Goal: Task Accomplishment & Management: Complete application form

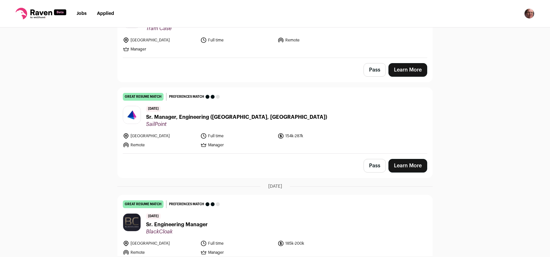
scroll to position [130, 0]
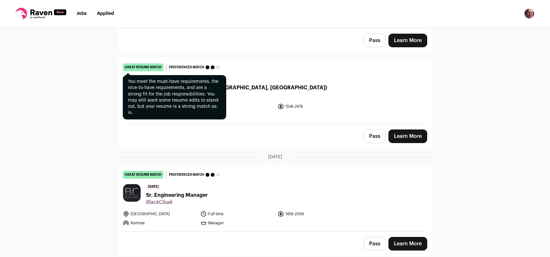
click at [146, 67] on div "great resume match" at bounding box center [143, 67] width 41 height 8
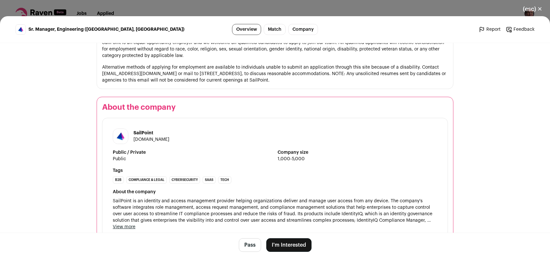
scroll to position [1021, 0]
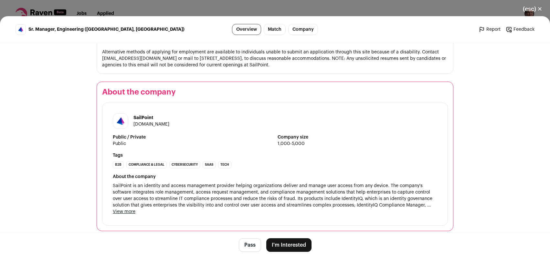
click at [289, 243] on button "I'm Interested" at bounding box center [288, 245] width 45 height 14
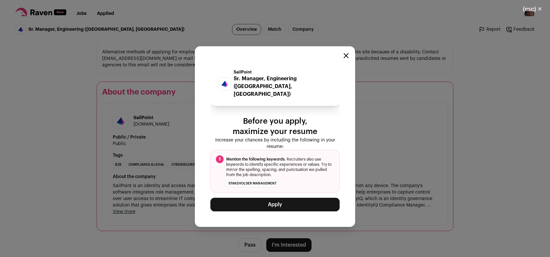
click at [271, 150] on ol "1 Mention the following keywords . Recruiters also use keywords to identify spe…" at bounding box center [274, 171] width 129 height 43
click at [274, 180] on li "stakeholder management" at bounding box center [252, 183] width 53 height 7
click at [279, 199] on button "Apply" at bounding box center [274, 204] width 129 height 14
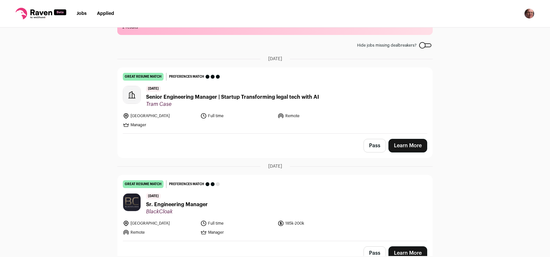
scroll to position [34, 0]
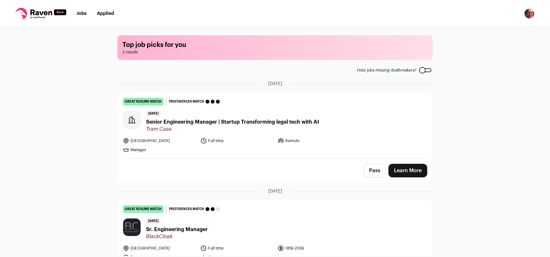
click at [102, 11] on li "Applied" at bounding box center [105, 13] width 17 height 6
click at [106, 11] on li "Applied" at bounding box center [105, 13] width 17 height 6
click at [106, 14] on link "Applied" at bounding box center [105, 13] width 17 height 5
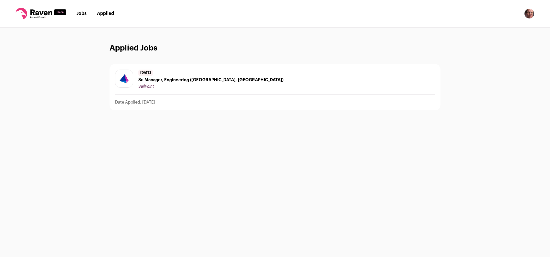
click at [81, 13] on link "Jobs" at bounding box center [82, 13] width 10 height 5
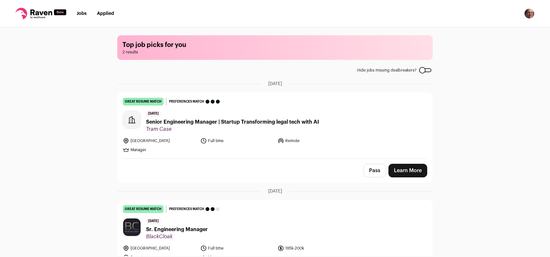
scroll to position [34, 0]
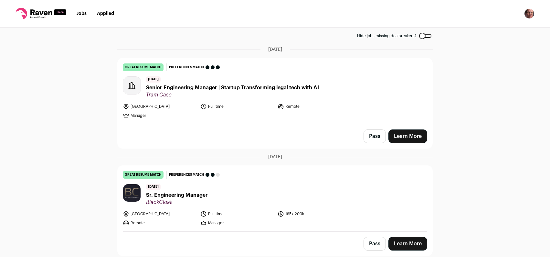
click at [103, 12] on link "Applied" at bounding box center [105, 13] width 17 height 5
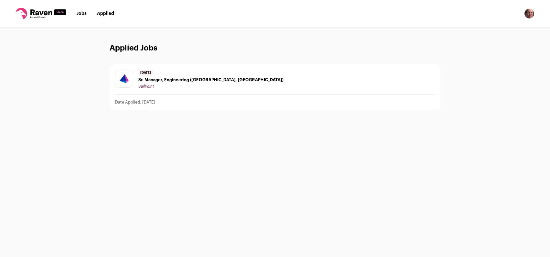
click at [81, 11] on li "Jobs" at bounding box center [82, 13] width 10 height 6
click at [82, 14] on link "Jobs" at bounding box center [82, 13] width 10 height 5
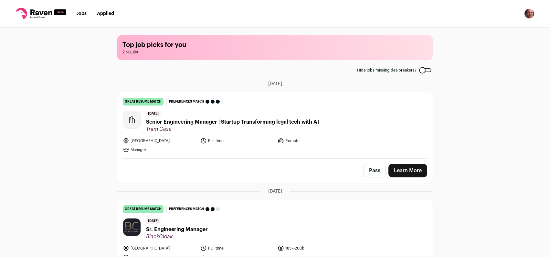
scroll to position [34, 0]
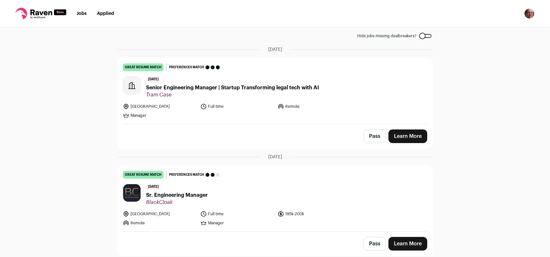
click at [406, 245] on link "Learn More" at bounding box center [407, 244] width 39 height 14
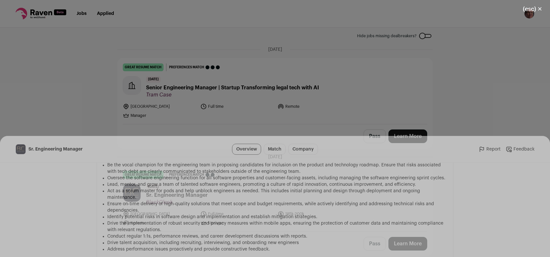
scroll to position [430, 0]
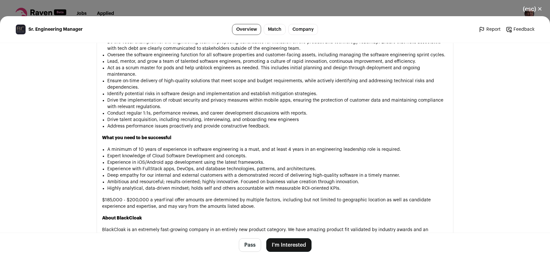
click at [241, 243] on button "Pass" at bounding box center [250, 245] width 22 height 14
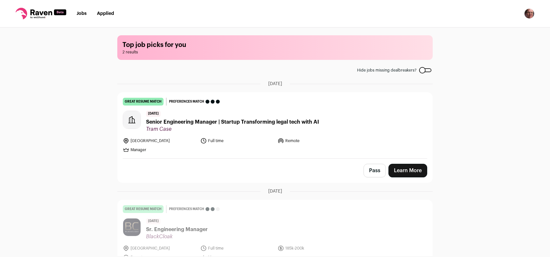
click at [418, 170] on link "Learn More" at bounding box center [407, 170] width 39 height 14
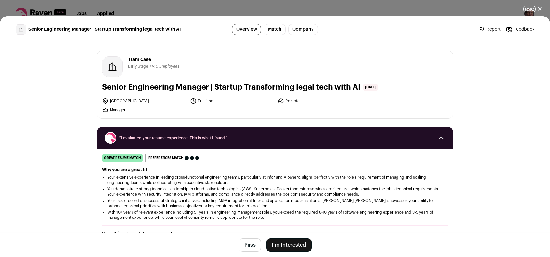
click at [541, 8] on button "(esc) ✕" at bounding box center [532, 9] width 35 height 14
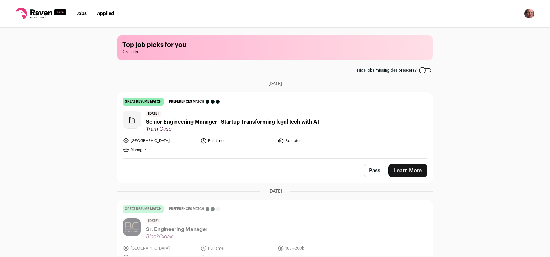
click at [80, 13] on link "Jobs" at bounding box center [82, 13] width 10 height 5
click at [107, 13] on link "Applied" at bounding box center [105, 13] width 17 height 5
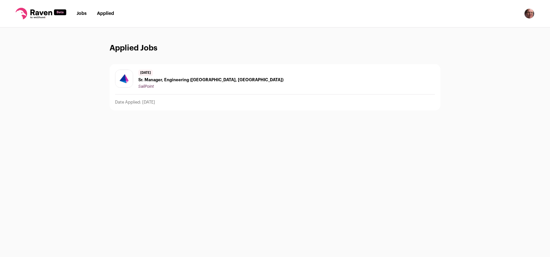
click at [83, 12] on link "Jobs" at bounding box center [82, 13] width 10 height 5
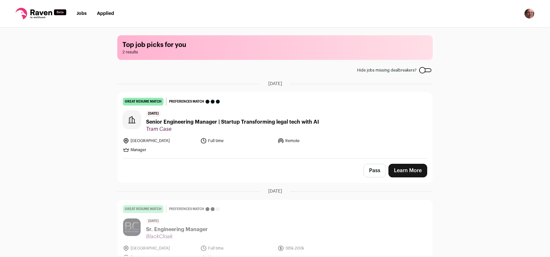
click at [106, 17] on nav "Jobs Applied Settings Notifications Preferences Resume FAQs Logout" at bounding box center [275, 13] width 550 height 27
click at [105, 14] on link "Applied" at bounding box center [105, 13] width 17 height 5
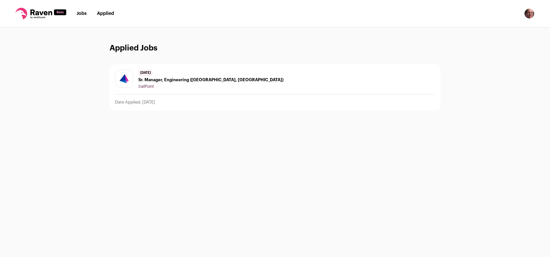
click at [158, 79] on span "Sr. Manager, Engineering ([GEOGRAPHIC_DATA], [GEOGRAPHIC_DATA])" at bounding box center [210, 79] width 145 height 5
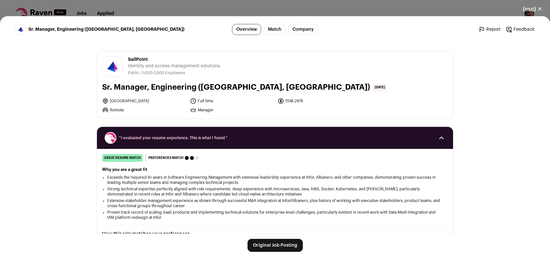
click at [540, 9] on button "(esc) ✕" at bounding box center [532, 9] width 35 height 14
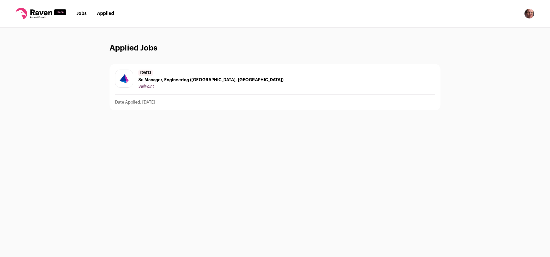
click at [499, 198] on div "Applied Jobs 6 days ago Sr. Manager, Engineering (Austin, TX) SailPoint Date Ap…" at bounding box center [275, 141] width 550 height 229
